Goal: Task Accomplishment & Management: Use online tool/utility

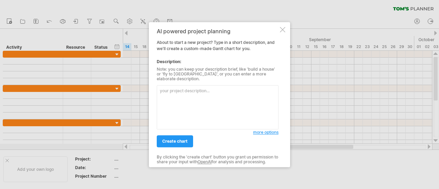
click at [194, 110] on textarea at bounding box center [218, 107] width 122 height 44
paste textarea "Outline the timeline for my doctoral dissertation titled "Understanding Word-of…"
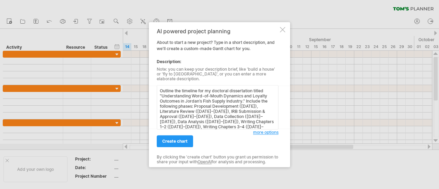
scroll to position [26, 0]
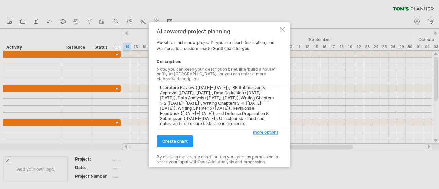
type textarea "Outline the timeline for my doctoral dissertation titled "Understanding Word-of…"
click at [187, 137] on link "create chart" at bounding box center [175, 141] width 36 height 12
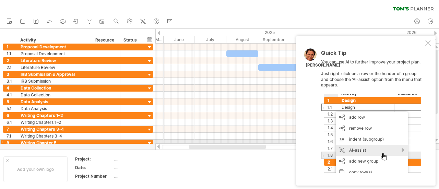
drag, startPoint x: 234, startPoint y: 147, endPoint x: 197, endPoint y: 142, distance: 37.1
click at [198, 142] on div "Trying to reach [DOMAIN_NAME] Connected again... 0% clear filter new 1" at bounding box center [219, 94] width 439 height 189
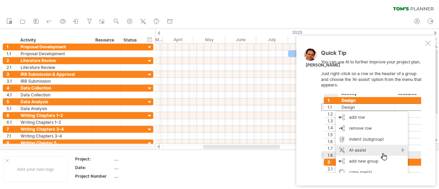
click at [429, 42] on div at bounding box center [427, 42] width 5 height 5
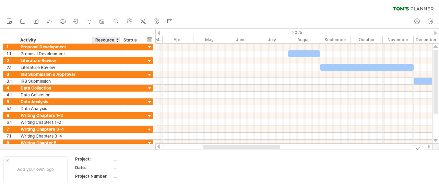
click at [110, 160] on div "Project:" at bounding box center [94, 159] width 38 height 6
click at [46, 171] on div "Add your own logo" at bounding box center [35, 169] width 64 height 26
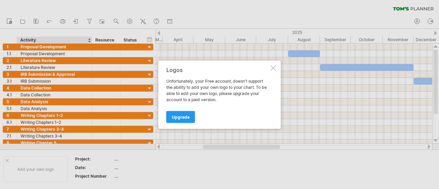
click at [275, 68] on div at bounding box center [272, 67] width 5 height 5
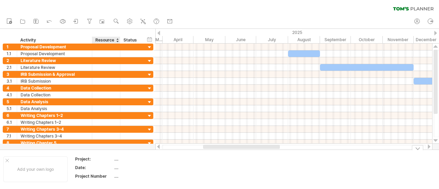
click at [103, 162] on th "Project:" at bounding box center [94, 160] width 38 height 8
click at [113, 160] on th "********" at bounding box center [94, 160] width 38 height 8
click at [101, 158] on input "********" at bounding box center [92, 159] width 35 height 6
click at [347, 16] on div "new" at bounding box center [219, 21] width 439 height 14
click at [10, 22] on g at bounding box center [9, 21] width 5 height 5
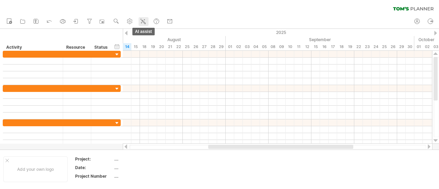
click at [141, 21] on icon at bounding box center [142, 21] width 7 height 7
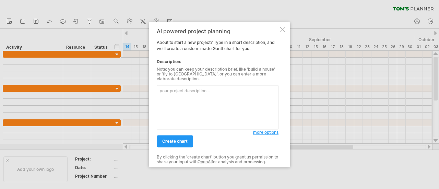
click at [181, 97] on textarea at bounding box center [218, 107] width 122 height 44
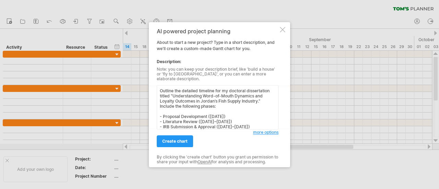
scroll to position [69, 0]
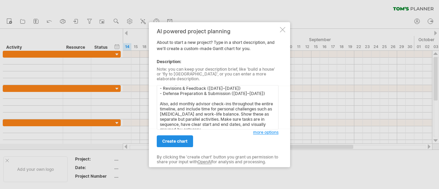
type textarea "Outline the detailed timeline for my doctoral dissertation titled "Understandin…"
click at [179, 141] on span "create chart" at bounding box center [174, 140] width 25 height 5
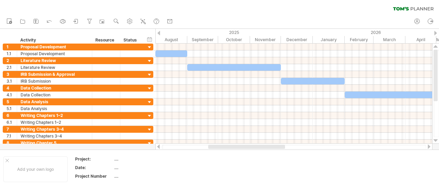
click at [354, 13] on div "clear filter reapply filter" at bounding box center [219, 7] width 439 height 14
click at [93, 159] on div "Project:" at bounding box center [94, 159] width 38 height 6
click at [99, 160] on input "********" at bounding box center [92, 159] width 35 height 6
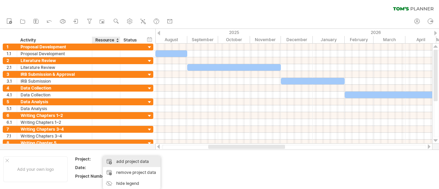
click at [115, 162] on div "add project data" at bounding box center [132, 161] width 58 height 11
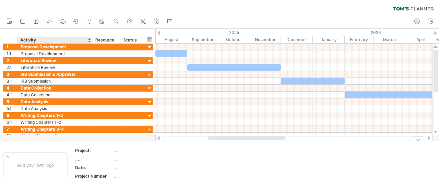
click at [90, 159] on div "...." at bounding box center [94, 159] width 38 height 6
click at [86, 159] on input "text" at bounding box center [92, 159] width 35 height 6
type input "**********"
click at [97, 166] on div "Date:" at bounding box center [94, 167] width 38 height 6
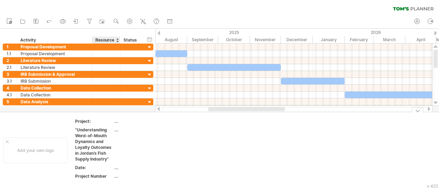
click at [102, 149] on div ""Understanding Word-of-Mouth Dynamics and Loyalty Outcomes in Jordan’s Fish Sup…" at bounding box center [94, 144] width 38 height 35
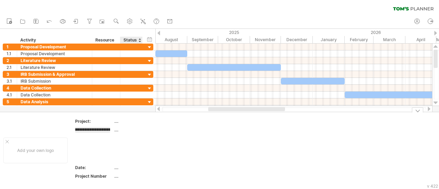
scroll to position [0, 0]
type input "**********"
click at [91, 151] on th "**********" at bounding box center [94, 145] width 38 height 37
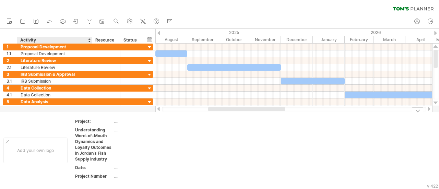
click at [92, 167] on div "Date:" at bounding box center [94, 167] width 38 height 6
click at [93, 169] on div "Date:" at bounding box center [94, 167] width 38 height 6
click at [78, 167] on input "**********" at bounding box center [92, 167] width 35 height 6
type input "**********"
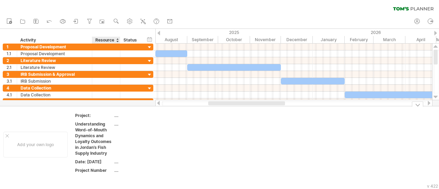
click at [114, 173] on div "...." at bounding box center [143, 170] width 58 height 6
type input "*********"
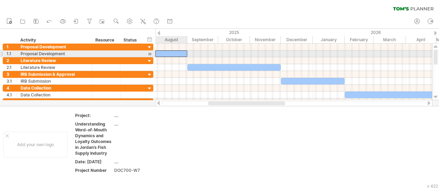
click at [181, 54] on div at bounding box center [171, 53] width 32 height 7
click at [170, 53] on div at bounding box center [171, 53] width 32 height 7
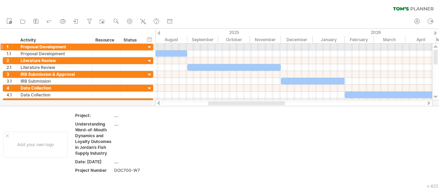
click at [162, 44] on div at bounding box center [293, 47] width 277 height 7
click at [148, 47] on div at bounding box center [149, 47] width 7 height 7
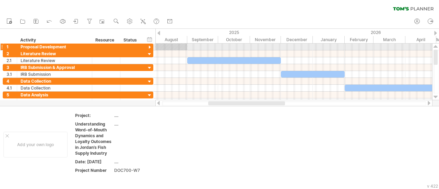
click at [165, 46] on div at bounding box center [171, 47] width 32 height 7
click at [178, 47] on div at bounding box center [171, 47] width 32 height 7
click at [163, 45] on div at bounding box center [171, 47] width 32 height 7
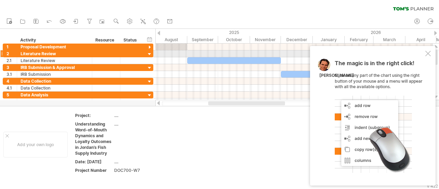
click at [427, 53] on div at bounding box center [427, 53] width 5 height 5
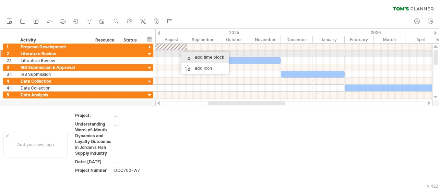
click at [192, 53] on div "add time block" at bounding box center [204, 57] width 47 height 11
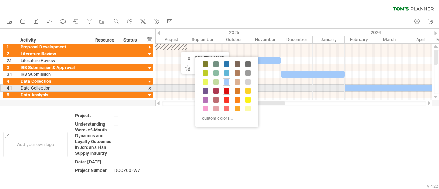
click at [226, 87] on div at bounding box center [227, 91] width 8 height 8
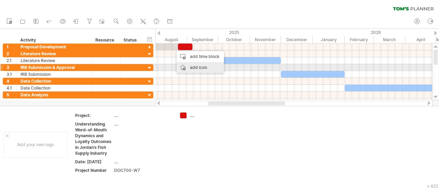
click at [183, 65] on div "add icon" at bounding box center [199, 67] width 47 height 11
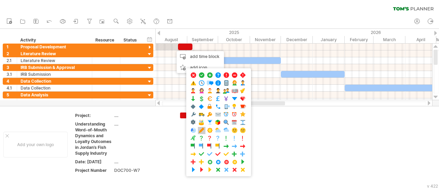
click at [199, 127] on span at bounding box center [201, 130] width 7 height 7
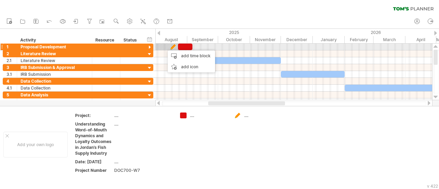
click at [164, 47] on div at bounding box center [171, 47] width 32 height 7
click at [166, 47] on div at bounding box center [171, 47] width 32 height 7
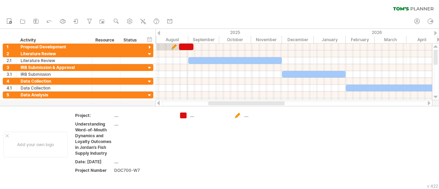
drag, startPoint x: 186, startPoint y: 38, endPoint x: 188, endPoint y: 35, distance: 3.7
click at [158, 39] on div "July" at bounding box center [143, 39] width 32 height 7
drag, startPoint x: 158, startPoint y: 35, endPoint x: 166, endPoint y: 35, distance: 7.5
click at [166, 35] on div "Trying to reach [DOMAIN_NAME] Connected again... 0% clear filter new 1" at bounding box center [219, 94] width 439 height 189
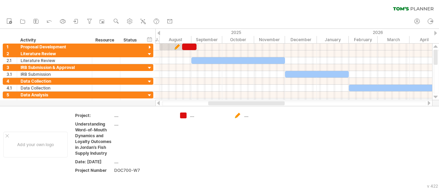
click at [159, 33] on div at bounding box center [158, 33] width 3 height 4
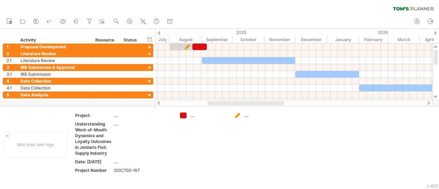
click at [159, 33] on div at bounding box center [158, 33] width 3 height 4
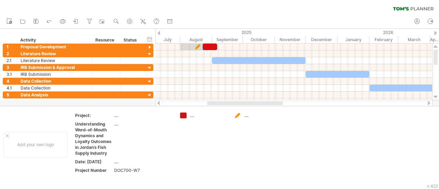
click at [435, 32] on div at bounding box center [435, 33] width 3 height 4
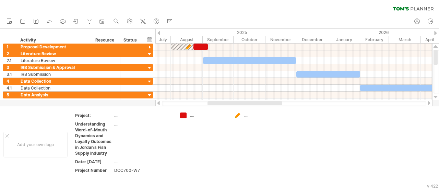
click at [436, 32] on div at bounding box center [435, 33] width 3 height 4
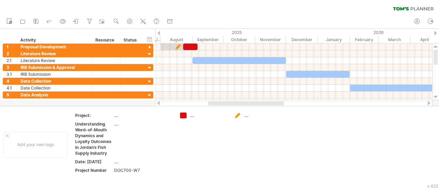
click at [436, 32] on div at bounding box center [435, 33] width 3 height 4
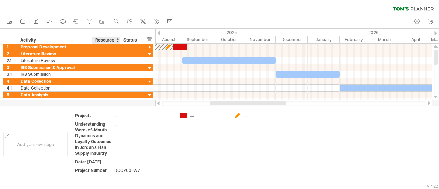
click at [110, 41] on div "Resource" at bounding box center [105, 40] width 21 height 7
click at [125, 40] on div "Status" at bounding box center [130, 40] width 15 height 7
click at [148, 39] on div "hide start/end/duration show start/end/duration" at bounding box center [149, 39] width 7 height 7
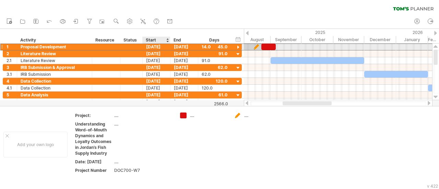
click at [155, 47] on div "[DATE]" at bounding box center [157, 47] width 28 height 7
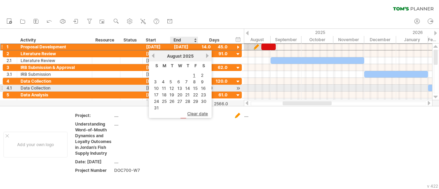
click at [187, 87] on link "14" at bounding box center [187, 88] width 6 height 7
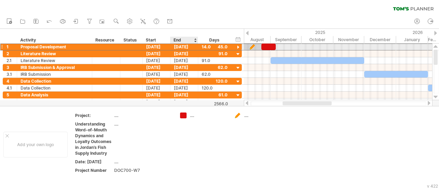
click at [177, 46] on div "[DATE]" at bounding box center [184, 47] width 28 height 7
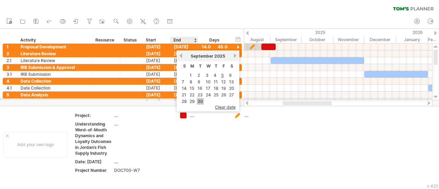
click at [199, 100] on link "30" at bounding box center [200, 101] width 7 height 7
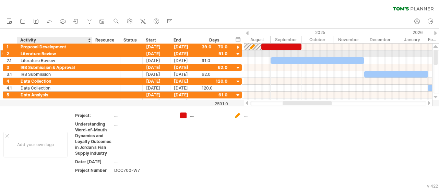
click at [78, 53] on div "Literature Review" at bounding box center [55, 53] width 68 height 7
click at [156, 53] on div "[DATE]" at bounding box center [157, 53] width 28 height 7
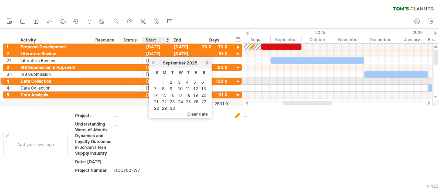
click at [163, 79] on link "1" at bounding box center [162, 82] width 3 height 7
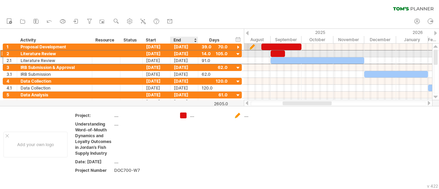
click at [182, 53] on div "[DATE]" at bounding box center [184, 53] width 28 height 7
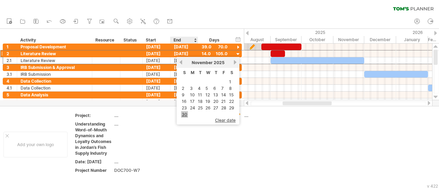
click at [186, 112] on link "30" at bounding box center [184, 114] width 7 height 7
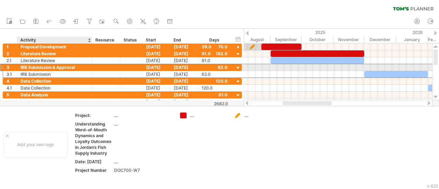
click at [61, 66] on div "IRB Submission & Approval" at bounding box center [55, 67] width 68 height 7
click at [149, 68] on div "[DATE]" at bounding box center [157, 67] width 28 height 7
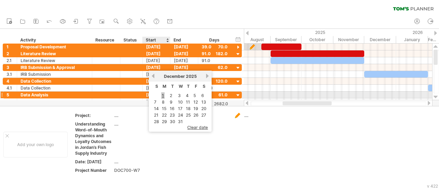
click at [163, 94] on link "1" at bounding box center [162, 95] width 3 height 7
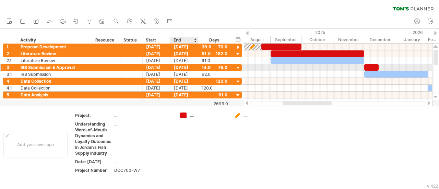
click at [180, 68] on div "[DATE]" at bounding box center [184, 67] width 28 height 7
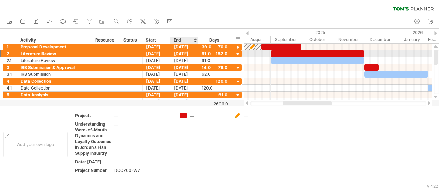
click at [188, 52] on div "[DATE]" at bounding box center [184, 53] width 28 height 7
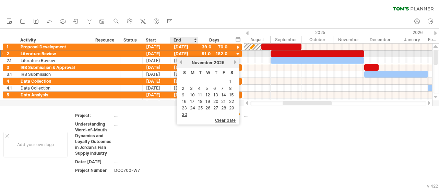
click at [183, 54] on div "[DATE]" at bounding box center [184, 53] width 28 height 7
click at [186, 111] on link "30" at bounding box center [184, 114] width 7 height 7
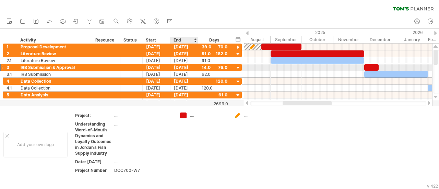
click at [175, 67] on div "[DATE]" at bounding box center [184, 67] width 28 height 7
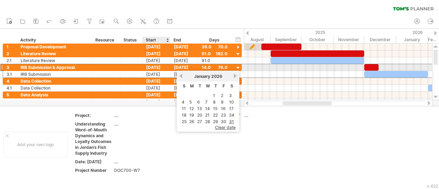
click at [156, 67] on div "[DATE]" at bounding box center [157, 67] width 28 height 7
click at [152, 67] on div "[DATE]" at bounding box center [157, 67] width 28 height 7
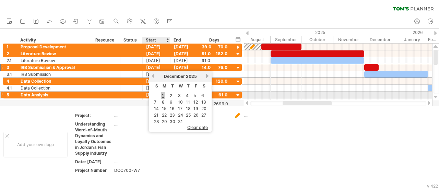
click at [162, 94] on link "1" at bounding box center [162, 95] width 3 height 7
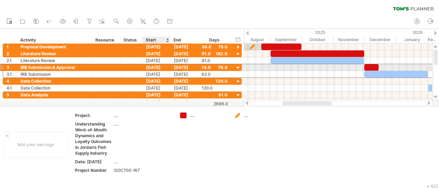
click at [153, 64] on div "[DATE]" at bounding box center [157, 67] width 28 height 7
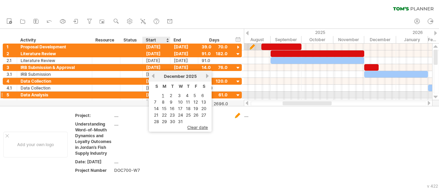
click at [162, 94] on link "1" at bounding box center [162, 95] width 3 height 7
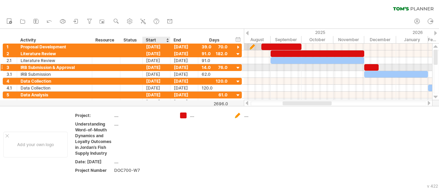
click at [156, 66] on div "[DATE]" at bounding box center [157, 67] width 28 height 7
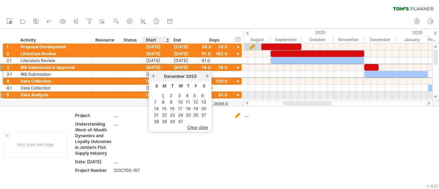
click at [161, 93] on link "1" at bounding box center [162, 95] width 3 height 7
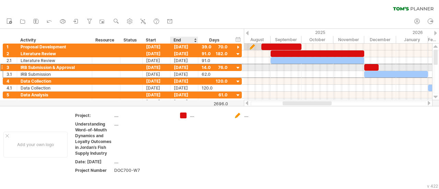
click at [180, 66] on div "[DATE]" at bounding box center [184, 67] width 28 height 7
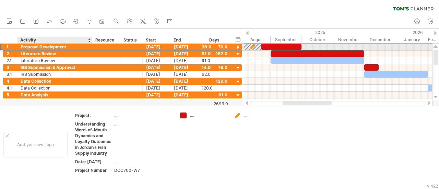
click at [93, 45] on div at bounding box center [106, 47] width 28 height 7
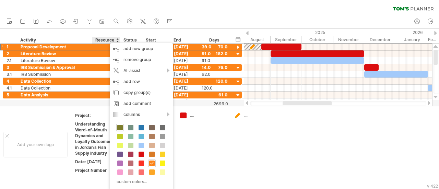
click at [121, 126] on span at bounding box center [119, 127] width 5 height 5
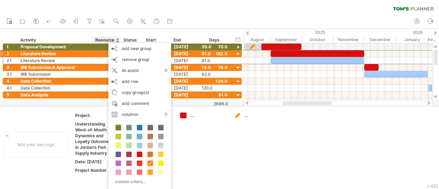
click at [139, 134] on span at bounding box center [139, 136] width 5 height 5
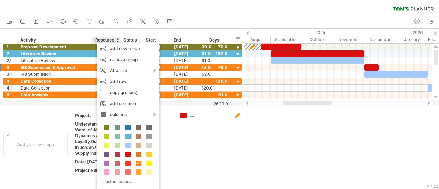
click at [139, 152] on span at bounding box center [138, 153] width 5 height 5
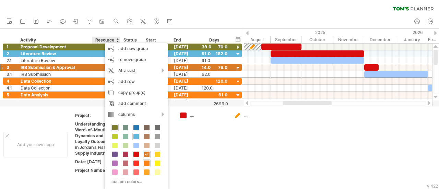
click at [155, 151] on span at bounding box center [157, 153] width 5 height 5
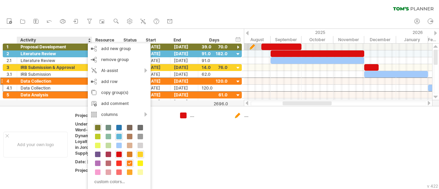
click at [120, 152] on span at bounding box center [118, 153] width 5 height 5
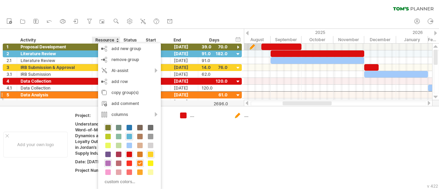
click at [110, 163] on span at bounding box center [107, 162] width 5 height 5
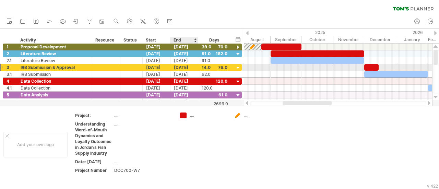
click at [186, 67] on div "[DATE]" at bounding box center [184, 67] width 28 height 7
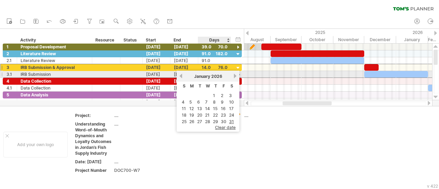
click at [233, 75] on div "[DATE]" at bounding box center [208, 76] width 50 height 5
click at [234, 74] on link "next" at bounding box center [234, 75] width 5 height 5
click at [181, 76] on link "previous" at bounding box center [180, 75] width 5 height 5
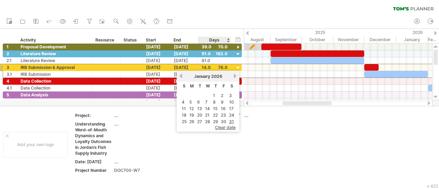
click at [229, 118] on link "31" at bounding box center [231, 121] width 6 height 7
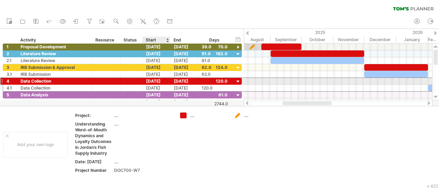
click at [157, 81] on div "[DATE]" at bounding box center [157, 81] width 28 height 7
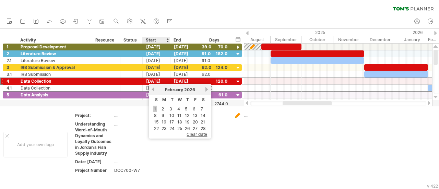
click at [156, 108] on link "1" at bounding box center [154, 109] width 3 height 7
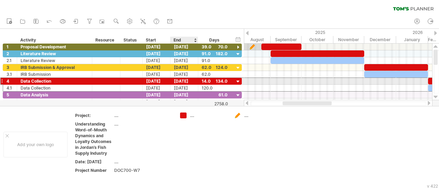
click at [183, 80] on div "[DATE]" at bounding box center [184, 81] width 28 height 7
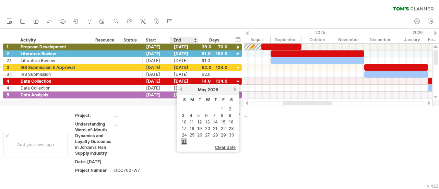
click at [183, 138] on link "31" at bounding box center [184, 141] width 6 height 7
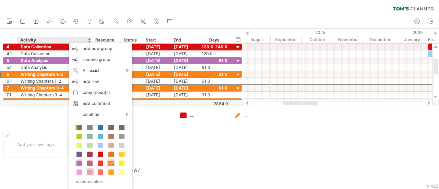
click at [92, 172] on div at bounding box center [90, 172] width 8 height 8
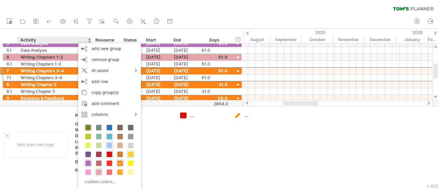
click at [107, 143] on span at bounding box center [109, 145] width 5 height 5
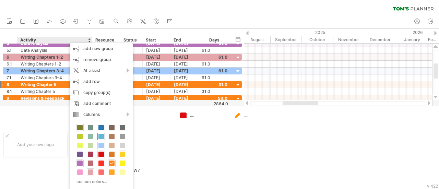
click at [103, 135] on span at bounding box center [100, 136] width 5 height 5
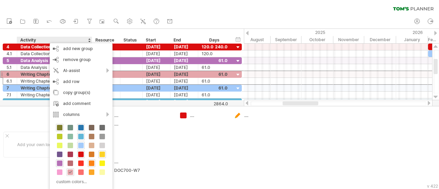
click at [83, 127] on span at bounding box center [80, 127] width 5 height 5
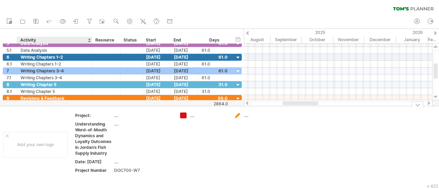
drag, startPoint x: 20, startPoint y: 102, endPoint x: 21, endPoint y: 115, distance: 13.1
click at [21, 115] on div "Trying to reach [DOMAIN_NAME] Connected again... 0% clear filter new 1" at bounding box center [219, 94] width 439 height 189
drag, startPoint x: 237, startPoint y: 105, endPoint x: 239, endPoint y: 112, distance: 7.7
click at [239, 112] on div "Trying to reach [DOMAIN_NAME] Connected again... 0% clear filter new 1" at bounding box center [219, 94] width 439 height 189
click at [419, 105] on div at bounding box center [417, 103] width 11 height 5
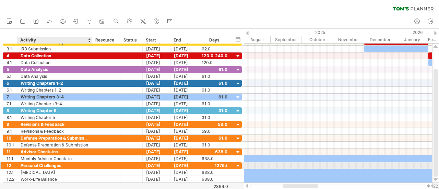
click at [66, 163] on div "Personal Challenges" at bounding box center [55, 165] width 68 height 7
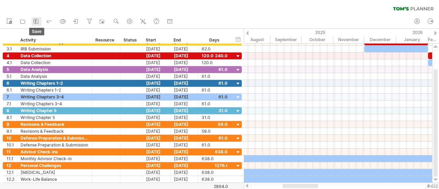
click at [39, 22] on icon at bounding box center [36, 21] width 7 height 7
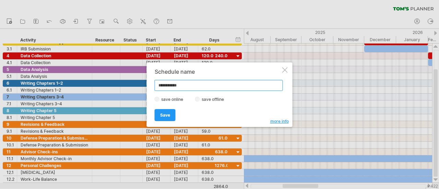
click at [191, 83] on input "**********" at bounding box center [219, 85] width 128 height 11
click at [192, 83] on input "**********" at bounding box center [219, 85] width 128 height 11
paste input "**********"
type input "**********"
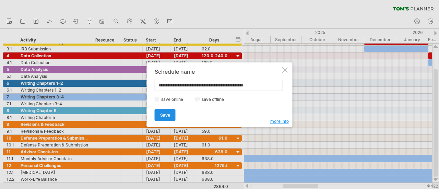
click at [170, 113] on link "Save" at bounding box center [165, 115] width 21 height 12
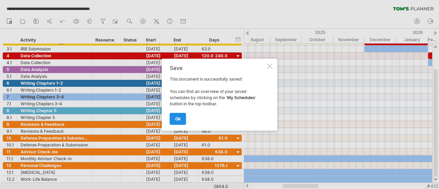
click at [180, 119] on span "ok" at bounding box center [177, 118] width 5 height 5
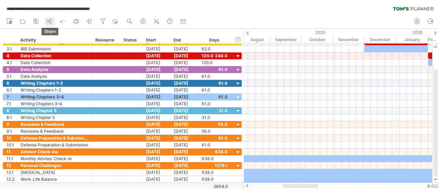
click at [47, 22] on icon at bounding box center [49, 21] width 7 height 7
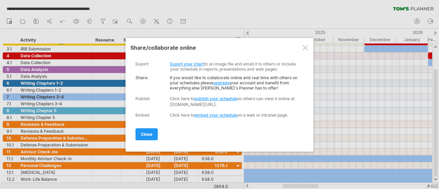
click at [189, 65] on link "Export your chart" at bounding box center [187, 63] width 34 height 5
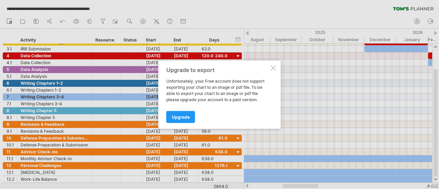
click at [273, 68] on div at bounding box center [272, 67] width 5 height 5
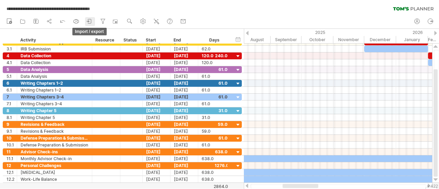
click at [88, 20] on icon at bounding box center [88, 21] width 2 height 2
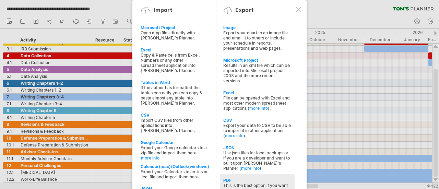
click at [239, 183] on div "This is the best option if you want to print your schedule (and stick it up the…" at bounding box center [257, 190] width 68 height 15
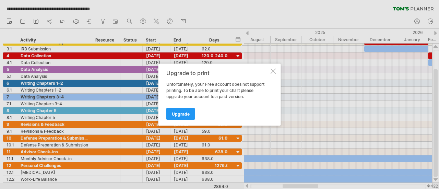
click at [271, 71] on div at bounding box center [272, 70] width 5 height 5
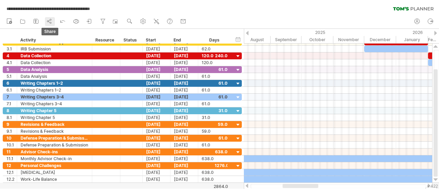
click at [50, 23] on icon at bounding box center [49, 21] width 7 height 7
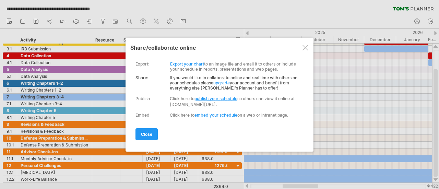
click at [190, 63] on link "Export your chart" at bounding box center [187, 63] width 34 height 5
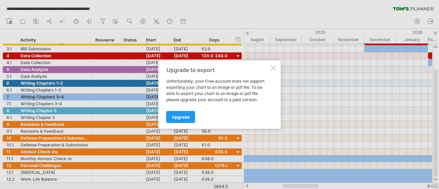
click at [274, 66] on div at bounding box center [272, 67] width 5 height 5
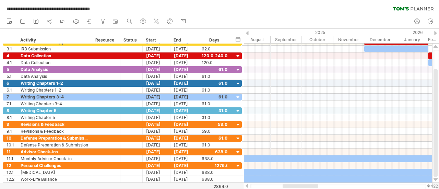
click at [337, 11] on div "**********" at bounding box center [219, 7] width 439 height 14
click at [92, 21] on icon at bounding box center [89, 21] width 7 height 7
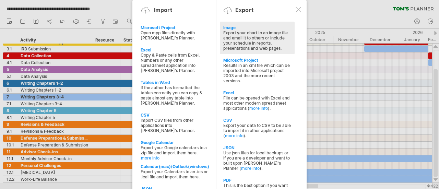
click at [237, 32] on div "Export your chart to an image file and email it to others or include your sched…" at bounding box center [257, 40] width 68 height 21
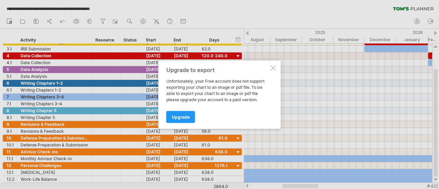
click at [349, 9] on div at bounding box center [219, 94] width 439 height 189
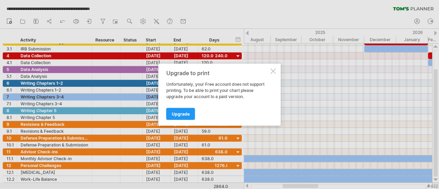
click at [274, 69] on div at bounding box center [272, 70] width 5 height 5
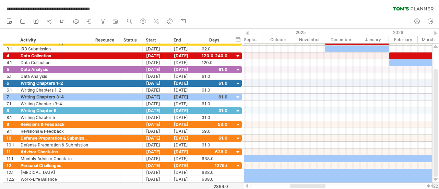
drag, startPoint x: 313, startPoint y: 184, endPoint x: 320, endPoint y: 187, distance: 8.0
click at [320, 187] on div at bounding box center [308, 186] width 36 height 4
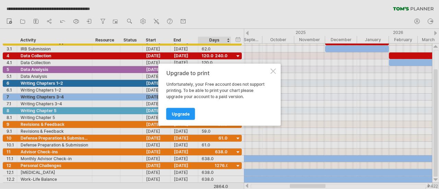
click at [355, 10] on div at bounding box center [219, 94] width 439 height 189
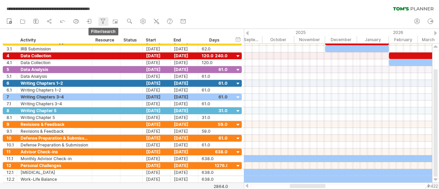
click at [104, 22] on icon at bounding box center [102, 21] width 7 height 7
type input "**********"
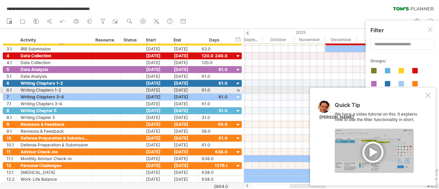
click at [430, 93] on div at bounding box center [427, 95] width 5 height 5
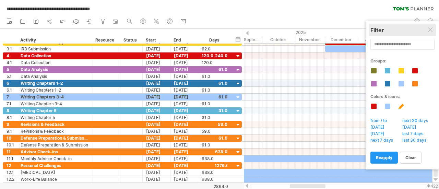
click at [434, 26] on div "Filter" at bounding box center [402, 30] width 64 height 12
click at [430, 28] on div at bounding box center [430, 29] width 5 height 5
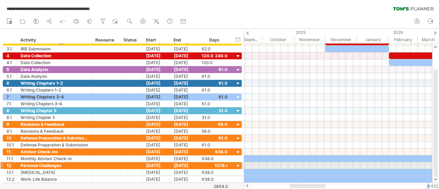
drag, startPoint x: 428, startPoint y: 184, endPoint x: 429, endPoint y: 166, distance: 17.9
click at [429, 166] on body "**********" at bounding box center [219, 95] width 439 height 190
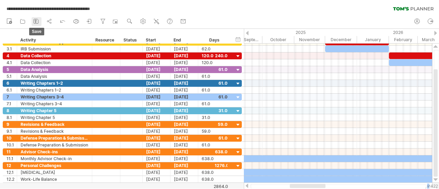
click at [36, 22] on rect at bounding box center [35, 21] width 1 height 1
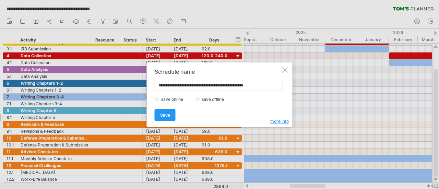
click at [169, 116] on span "Save" at bounding box center [165, 114] width 10 height 5
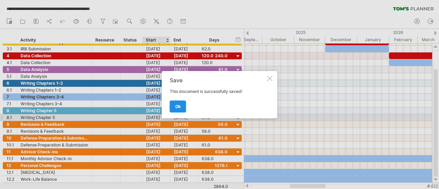
click at [182, 105] on link "ok" at bounding box center [178, 106] width 16 height 12
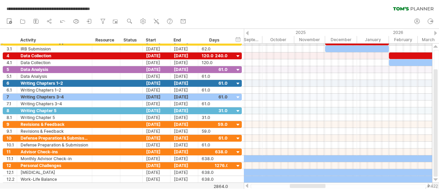
drag, startPoint x: 438, startPoint y: 94, endPoint x: 438, endPoint y: 45, distance: 49.3
click at [438, 45] on div at bounding box center [435, 113] width 7 height 139
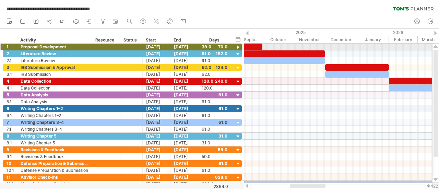
click at [237, 46] on div at bounding box center [238, 47] width 7 height 7
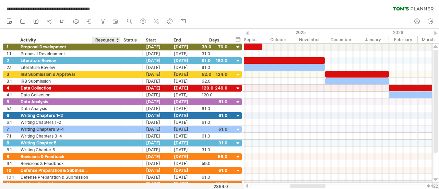
click at [103, 37] on div "Resource" at bounding box center [105, 40] width 21 height 7
click at [130, 38] on div "Status" at bounding box center [130, 40] width 15 height 7
click at [182, 20] on use at bounding box center [183, 21] width 7 height 7
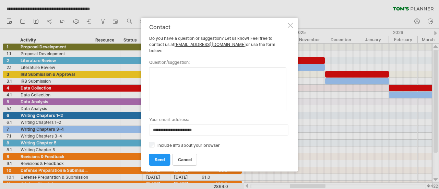
click at [178, 82] on textarea at bounding box center [217, 89] width 137 height 44
click at [162, 160] on link "send" at bounding box center [159, 160] width 21 height 12
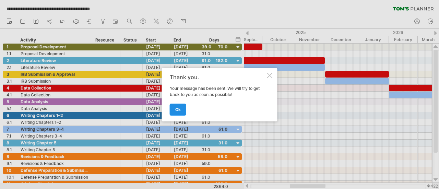
click at [182, 107] on link "ok" at bounding box center [178, 109] width 16 height 12
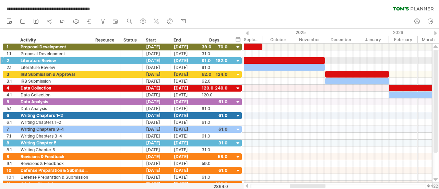
drag, startPoint x: 436, startPoint y: 105, endPoint x: 438, endPoint y: 62, distance: 42.9
click at [438, 62] on div at bounding box center [435, 113] width 5 height 126
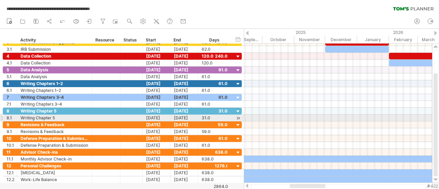
drag, startPoint x: 437, startPoint y: 85, endPoint x: 438, endPoint y: 120, distance: 34.3
click at [438, 120] on div at bounding box center [435, 113] width 5 height 126
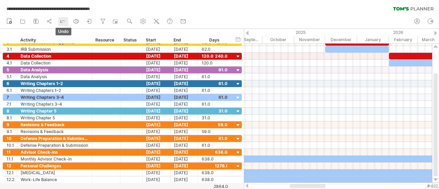
click at [61, 20] on icon at bounding box center [62, 20] width 7 height 7
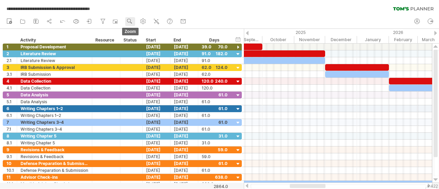
click at [130, 20] on use at bounding box center [129, 21] width 7 height 7
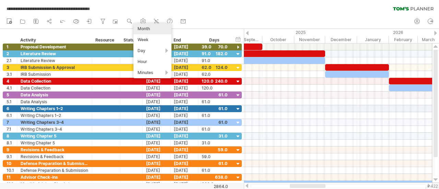
click at [150, 27] on div "Month" at bounding box center [152, 28] width 38 height 11
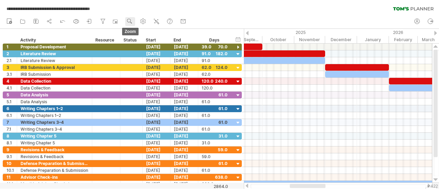
click at [131, 20] on g at bounding box center [129, 21] width 7 height 7
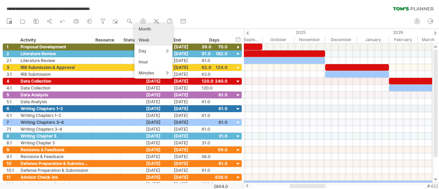
click at [143, 43] on div "Week" at bounding box center [153, 40] width 38 height 11
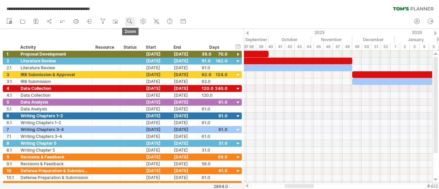
click at [132, 21] on use at bounding box center [129, 21] width 7 height 7
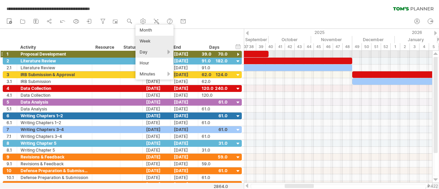
click at [148, 54] on div "Day" at bounding box center [154, 52] width 38 height 11
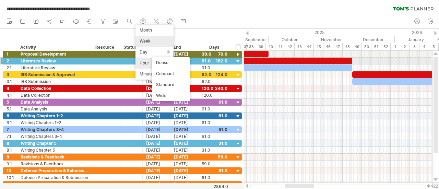
click at [149, 62] on div "Hour" at bounding box center [154, 63] width 38 height 11
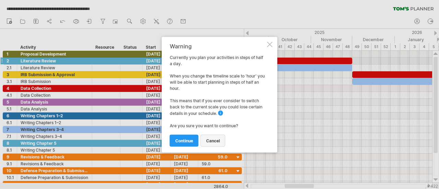
click at [210, 140] on span "cancel" at bounding box center [213, 140] width 14 height 5
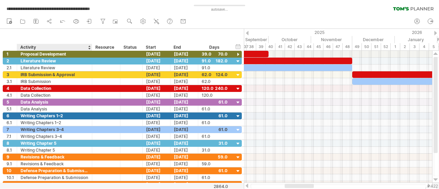
click at [48, 36] on div "hide start/end/duration show start/end/duration ******** Activity ******** Reso…" at bounding box center [122, 40] width 244 height 22
click at [120, 20] on link "navigator" at bounding box center [117, 21] width 10 height 9
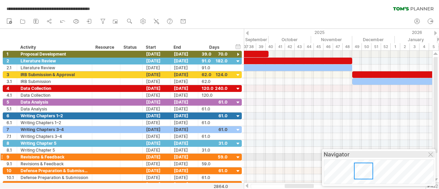
click at [406, 155] on div "Navigator" at bounding box center [379, 154] width 110 height 7
click at [271, 17] on div "new" at bounding box center [219, 21] width 439 height 14
click at [357, 186] on body "**********" at bounding box center [219, 95] width 439 height 190
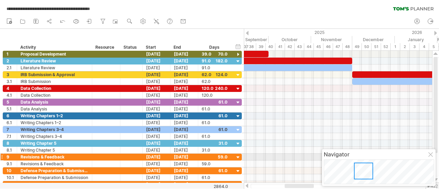
click at [429, 154] on div at bounding box center [430, 154] width 5 height 5
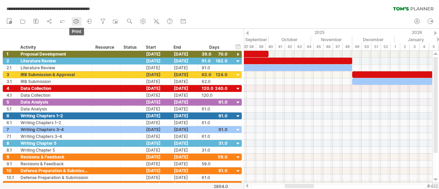
click at [74, 18] on icon at bounding box center [76, 21] width 7 height 7
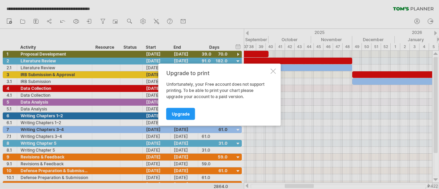
click at [275, 72] on div at bounding box center [272, 70] width 5 height 5
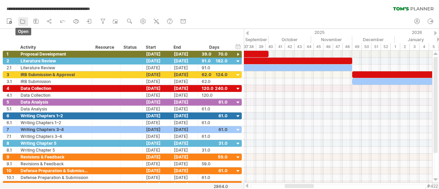
click at [20, 23] on icon at bounding box center [22, 21] width 7 height 7
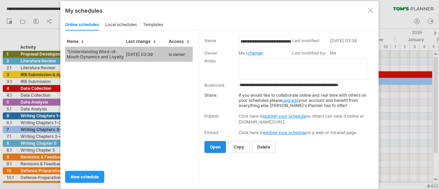
click at [215, 141] on link "open" at bounding box center [215, 147] width 22 height 12
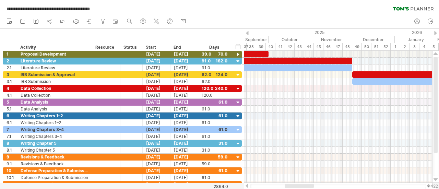
click at [240, 16] on div "new" at bounding box center [219, 21] width 439 height 14
click at [240, 46] on div "hide start/end/duration show start/end/duration" at bounding box center [238, 46] width 7 height 7
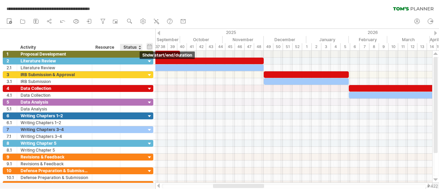
click at [149, 44] on div "hide start/end/duration show start/end/duration" at bounding box center [149, 46] width 7 height 7
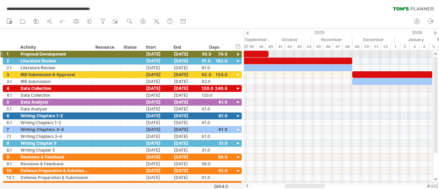
drag, startPoint x: 438, startPoint y: 65, endPoint x: 438, endPoint y: 52, distance: 13.0
click at [438, 52] on div at bounding box center [435, 117] width 7 height 132
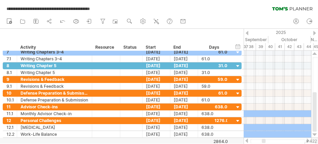
click at [265, 140] on div at bounding box center [264, 141] width 4 height 4
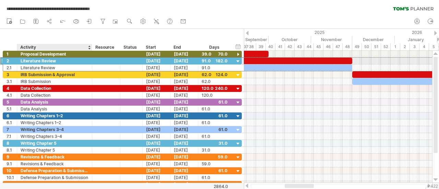
click at [65, 61] on div "Literature Review" at bounding box center [55, 61] width 68 height 7
click at [158, 35] on div "hide start/end/duration show start/end/duration ******** Activity ******** Reso…" at bounding box center [122, 40] width 244 height 22
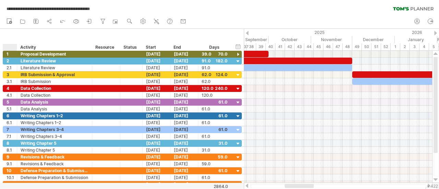
drag, startPoint x: 11, startPoint y: 36, endPoint x: 10, endPoint y: 33, distance: 3.6
click at [10, 33] on div "hide start/end/duration show start/end/duration ******** Activity ******** Reso…" at bounding box center [122, 40] width 244 height 22
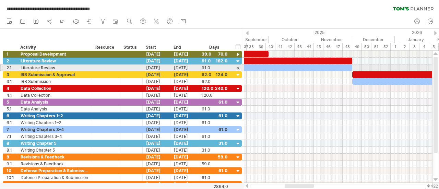
drag, startPoint x: 436, startPoint y: 75, endPoint x: 436, endPoint y: 65, distance: 9.6
click at [436, 65] on div at bounding box center [435, 105] width 4 height 96
click at [437, 66] on div at bounding box center [435, 105] width 4 height 96
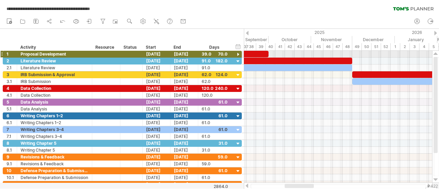
drag, startPoint x: 438, startPoint y: 83, endPoint x: 438, endPoint y: 53, distance: 29.1
click at [438, 53] on div at bounding box center [435, 117] width 7 height 132
click at [145, 22] on icon at bounding box center [143, 21] width 5 height 5
select select "*"
select select "**"
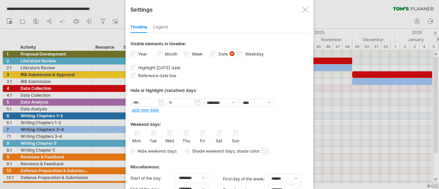
click at [160, 24] on div "Legend" at bounding box center [160, 27] width 15 height 11
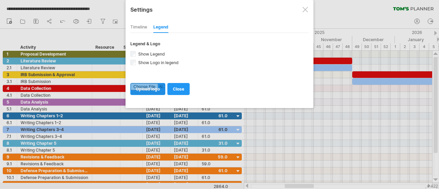
click at [155, 89] on input "file" at bounding box center [148, 88] width 34 height 11
click at [134, 24] on div "Timeline" at bounding box center [138, 27] width 17 height 11
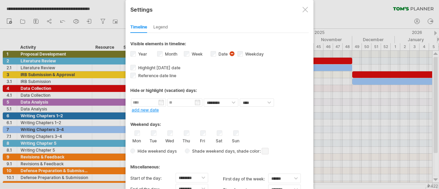
click at [304, 11] on div at bounding box center [304, 9] width 5 height 5
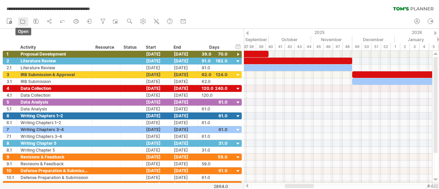
click at [23, 21] on icon at bounding box center [22, 21] width 7 height 7
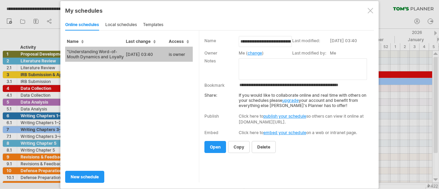
click at [274, 84] on input "**********" at bounding box center [306, 85] width 135 height 5
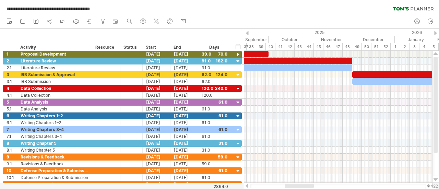
click at [346, 10] on div "**********" at bounding box center [219, 7] width 439 height 14
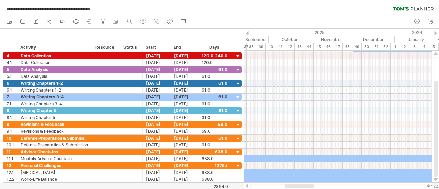
click at [362, 15] on div "new" at bounding box center [219, 21] width 439 height 14
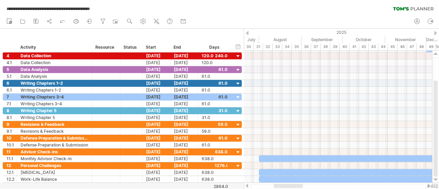
drag, startPoint x: 307, startPoint y: 185, endPoint x: 296, endPoint y: 186, distance: 11.0
click at [296, 186] on div at bounding box center [287, 186] width 29 height 4
click at [130, 23] on use at bounding box center [129, 21] width 7 height 7
click at [203, 21] on div "new" at bounding box center [219, 21] width 439 height 14
drag, startPoint x: 285, startPoint y: 9, endPoint x: 288, endPoint y: 12, distance: 3.6
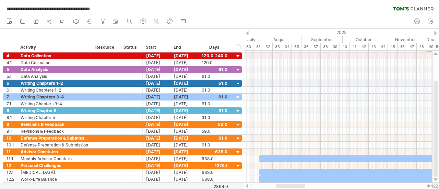
drag, startPoint x: 288, startPoint y: 14, endPoint x: 271, endPoint y: 18, distance: 18.0
click at [226, 15] on div "new" at bounding box center [219, 21] width 439 height 14
click at [436, 67] on div at bounding box center [435, 116] width 5 height 119
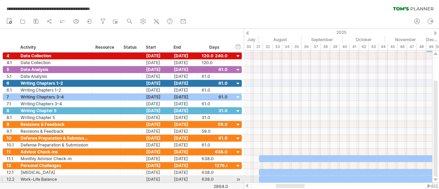
click at [237, 176] on div at bounding box center [238, 179] width 7 height 7
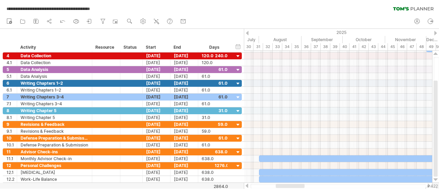
click at [249, 186] on div at bounding box center [338, 185] width 188 height 7
click at [115, 22] on rect at bounding box center [116, 22] width 2 height 2
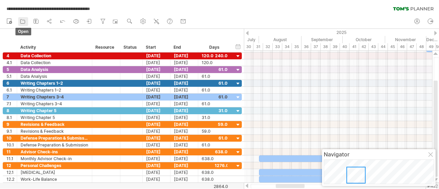
click at [24, 21] on icon at bounding box center [22, 21] width 7 height 7
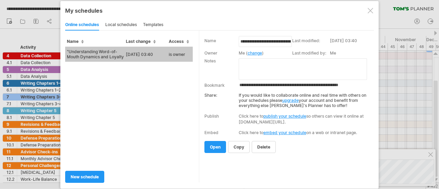
click at [131, 25] on div "local schedules" at bounding box center [121, 25] width 32 height 11
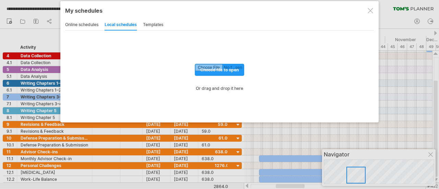
click at [153, 23] on div "templates" at bounding box center [153, 25] width 20 height 11
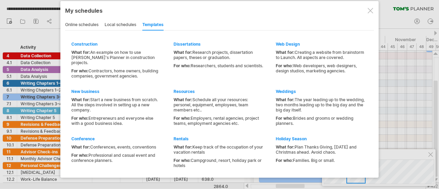
click at [367, 11] on div at bounding box center [369, 10] width 5 height 5
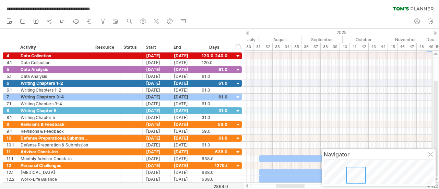
click at [417, 7] on icon at bounding box center [413, 9] width 40 height 4
